Goal: Check status: Check status

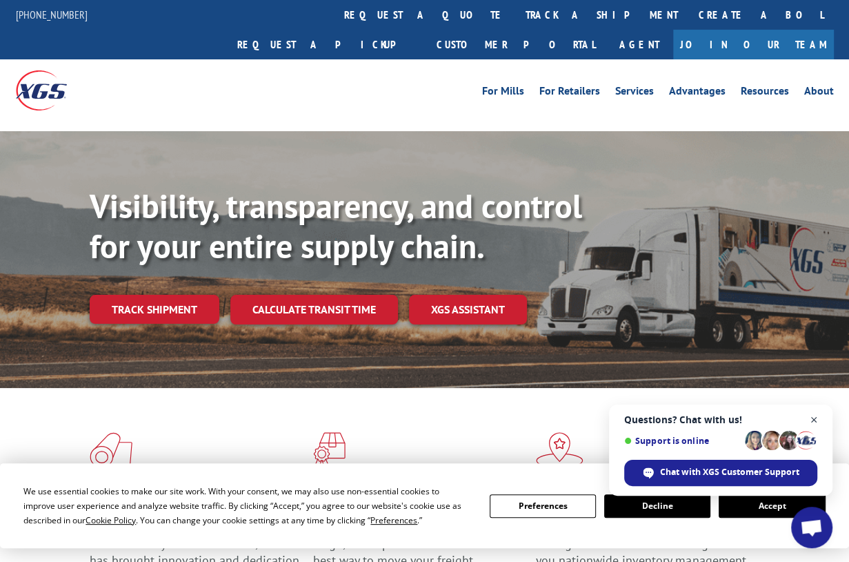
click at [818, 419] on span "Close chat" at bounding box center [814, 419] width 17 height 17
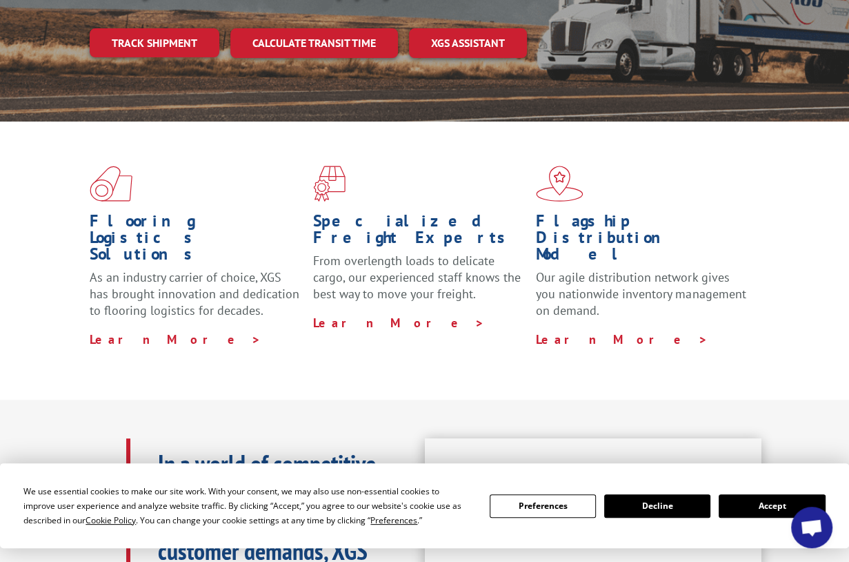
scroll to position [138, 0]
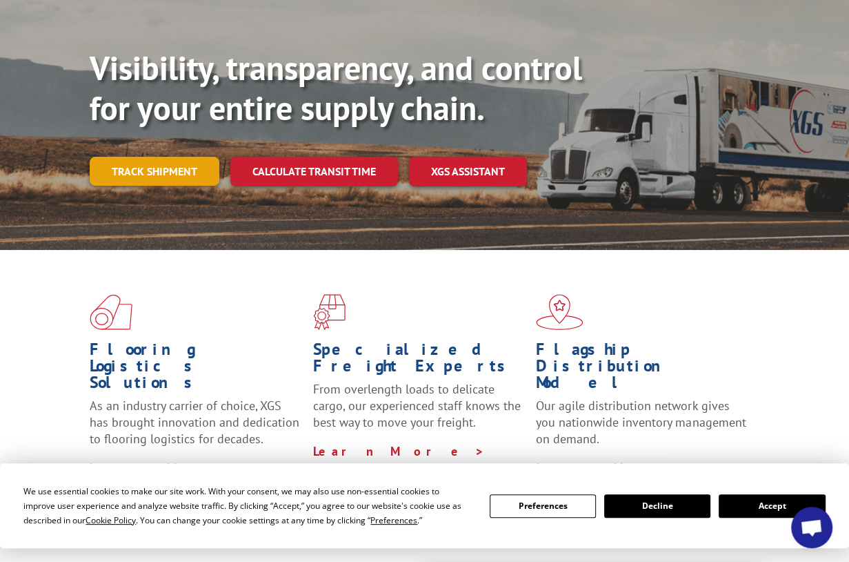
click at [187, 157] on link "Track shipment" at bounding box center [155, 171] width 130 height 29
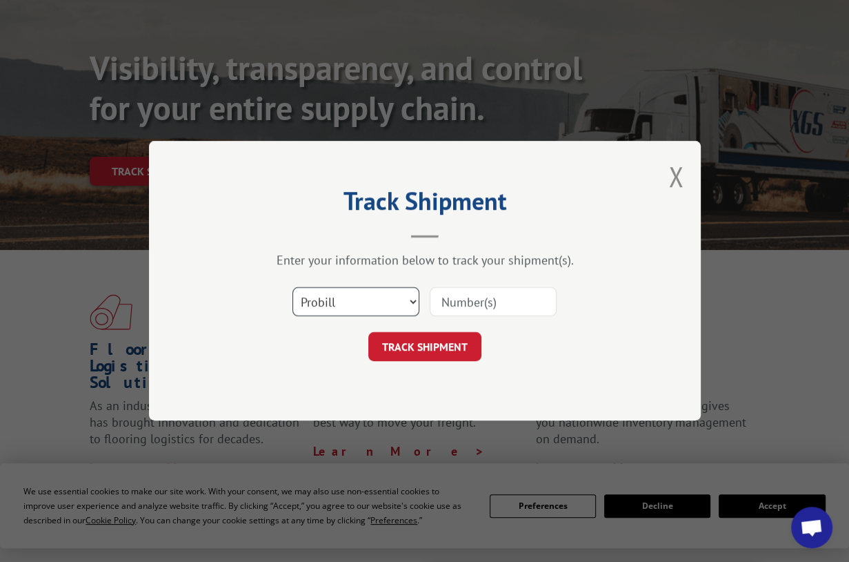
click at [341, 300] on select "Select category... Probill BOL PO" at bounding box center [356, 302] width 127 height 29
click at [344, 303] on select "Select category... Probill BOL PO" at bounding box center [356, 302] width 127 height 29
click at [445, 301] on input at bounding box center [493, 302] width 127 height 29
type input "17685262"
click at [454, 351] on button "TRACK SHIPMENT" at bounding box center [424, 347] width 113 height 29
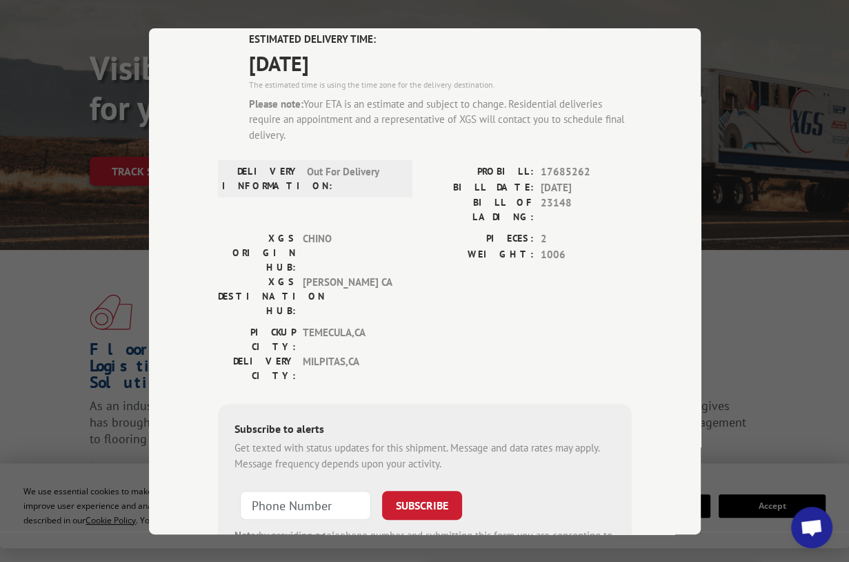
scroll to position [0, 0]
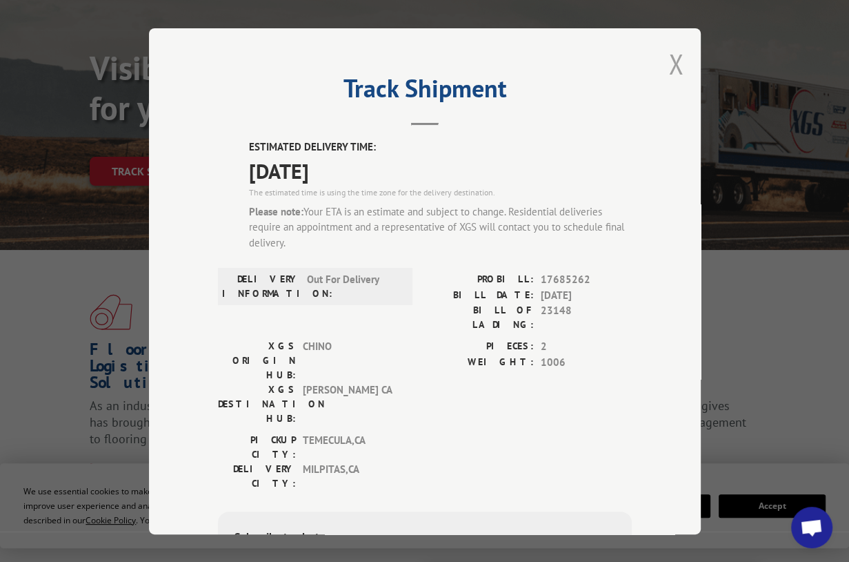
click at [670, 61] on button "Close modal" at bounding box center [676, 64] width 15 height 37
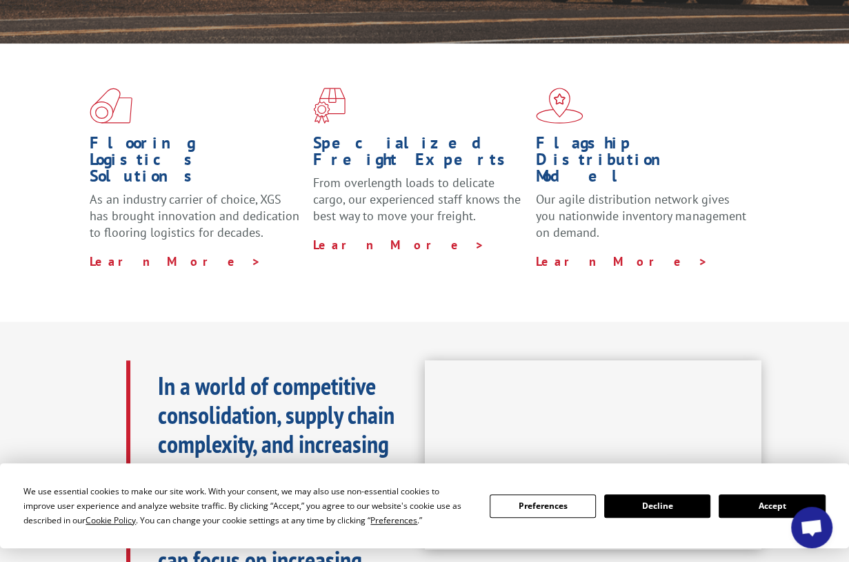
scroll to position [345, 0]
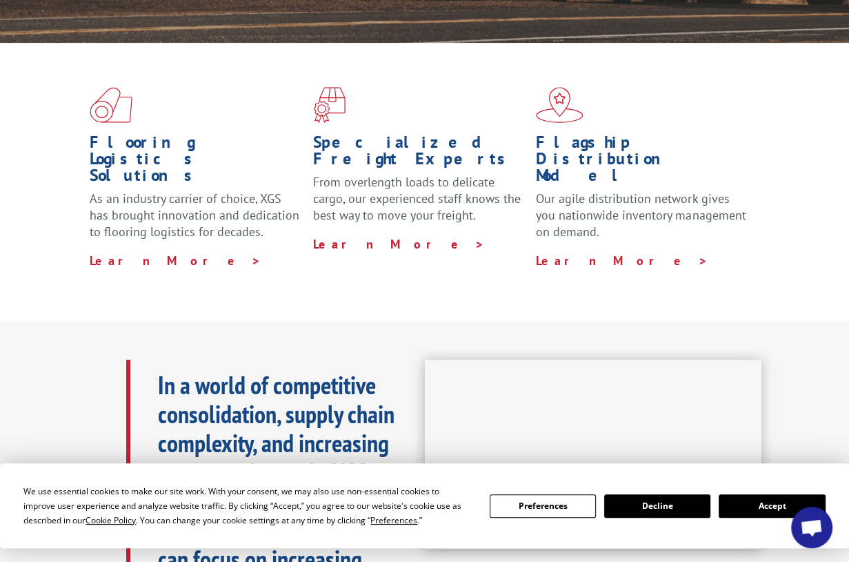
click at [746, 507] on button "Accept" at bounding box center [772, 505] width 106 height 23
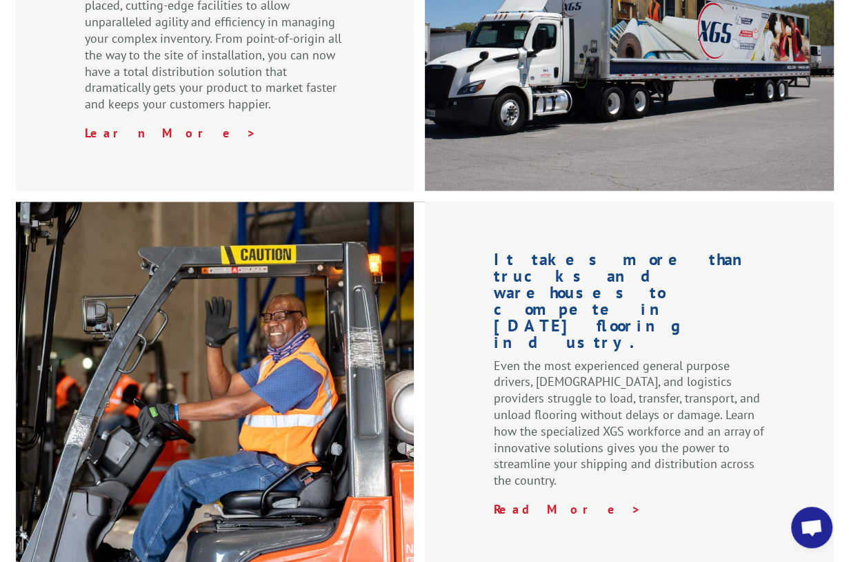
scroll to position [1863, 0]
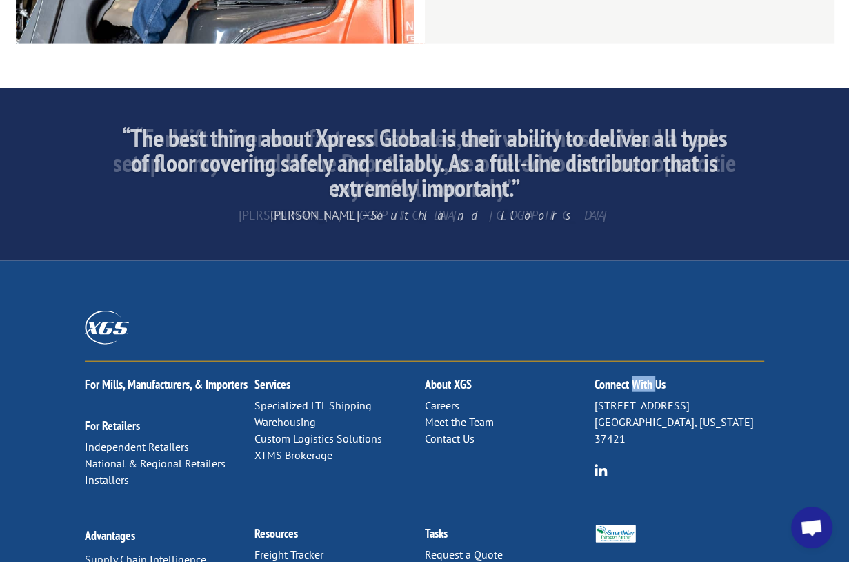
scroll to position [2192, 0]
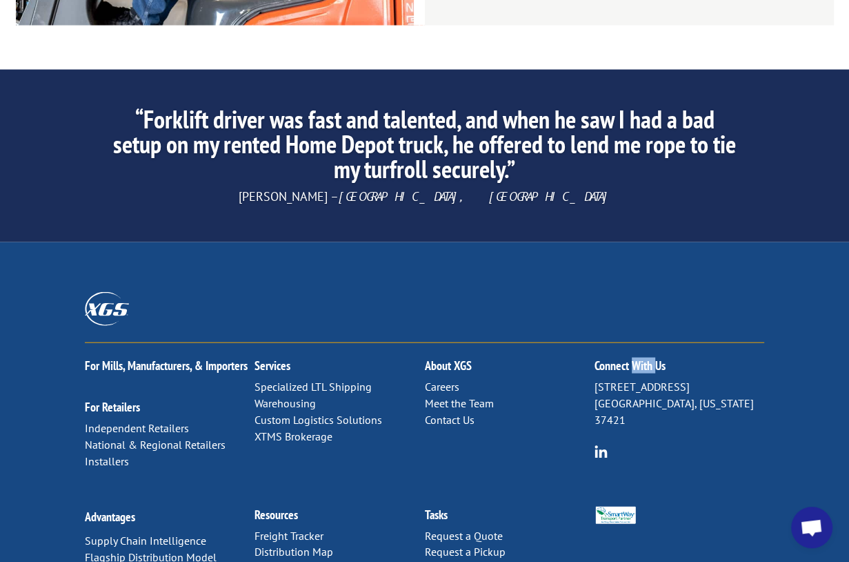
click at [447, 413] on link "Contact Us" at bounding box center [449, 420] width 50 height 14
